Goal: Task Accomplishment & Management: Manage account settings

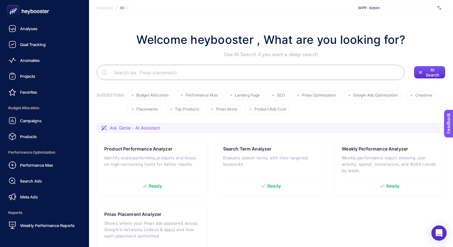
scroll to position [61, 0]
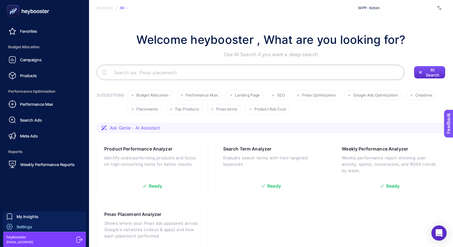
click at [34, 226] on link "Settings" at bounding box center [44, 227] width 83 height 10
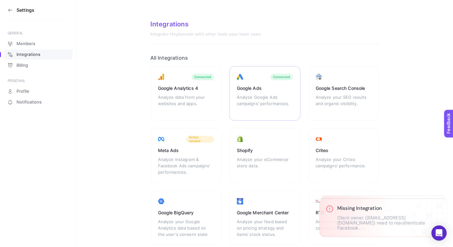
click at [261, 86] on div "Google Ads" at bounding box center [265, 88] width 56 height 6
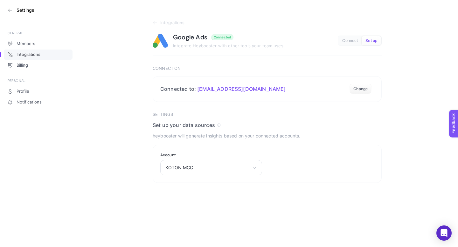
click at [7, 10] on aside "Settings GENERAL Members Integrations Billing PERSONAL Profile Notifications" at bounding box center [38, 123] width 76 height 247
click at [11, 10] on icon at bounding box center [9, 10] width 3 height 0
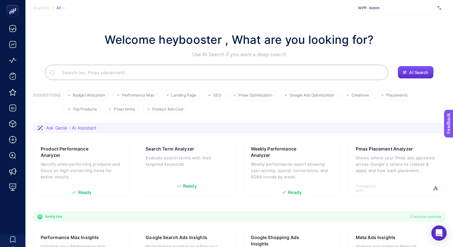
click at [388, 6] on span "WPP - Koton" at bounding box center [396, 7] width 77 height 5
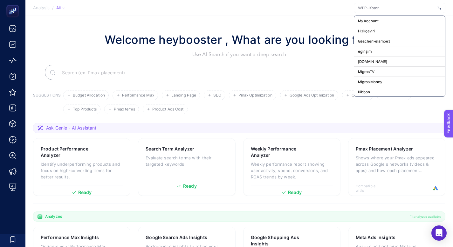
click at [391, 7] on input "text" at bounding box center [396, 7] width 77 height 5
